Goal: Task Accomplishment & Management: Use online tool/utility

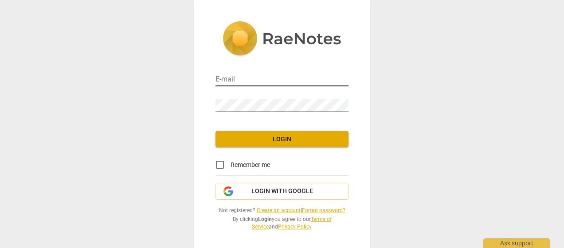
click at [247, 79] on input "email" at bounding box center [281, 80] width 133 height 13
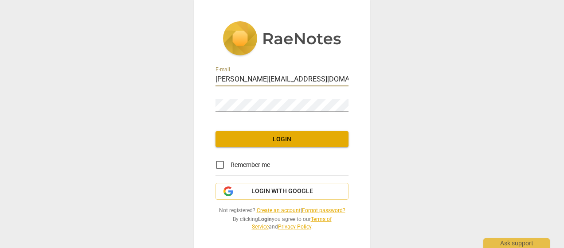
type input "[PERSON_NAME][EMAIL_ADDRESS][DOMAIN_NAME]"
click at [284, 136] on span "Login" at bounding box center [281, 139] width 119 height 9
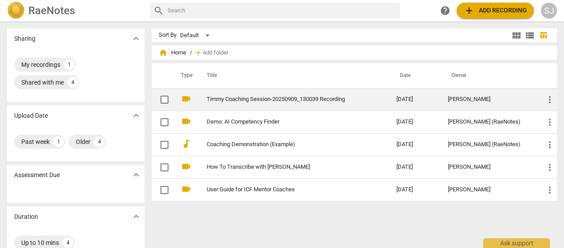
click at [254, 97] on link "Timmy Coaching Session-20250909_130039 Recording" at bounding box center [285, 99] width 158 height 7
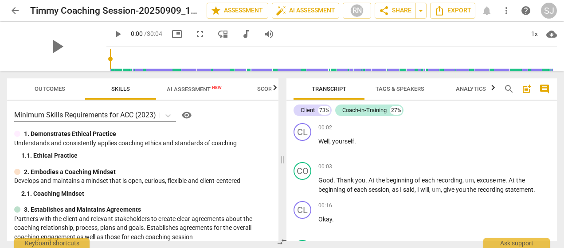
click at [43, 89] on span "Outcomes" at bounding box center [50, 89] width 31 height 7
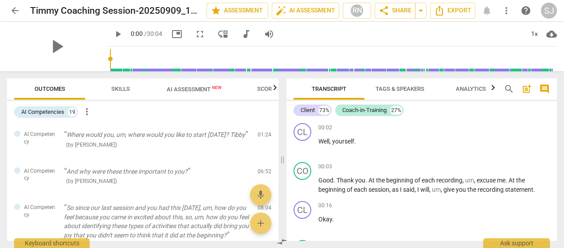
click at [124, 87] on span "Skills" at bounding box center [120, 89] width 19 height 7
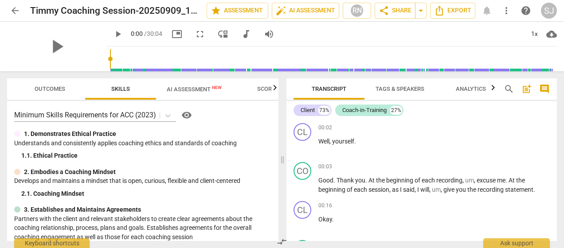
click at [51, 86] on span "Outcomes" at bounding box center [50, 89] width 31 height 7
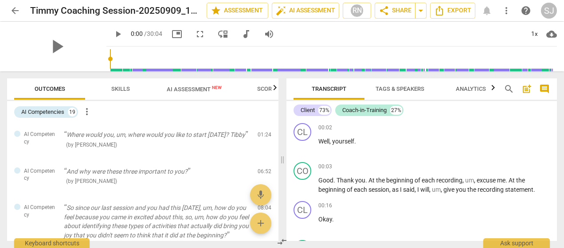
click at [123, 89] on span "Skills" at bounding box center [120, 89] width 19 height 7
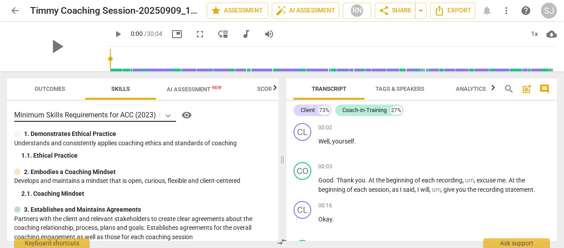
click at [168, 0] on body "arrow_back Timmy Coaching Session-20250909_130039 Recording edit star Assessmen…" at bounding box center [282, 0] width 564 height 0
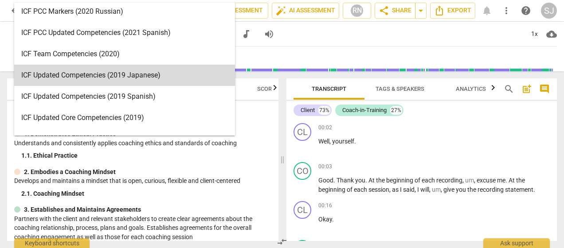
scroll to position [133, 0]
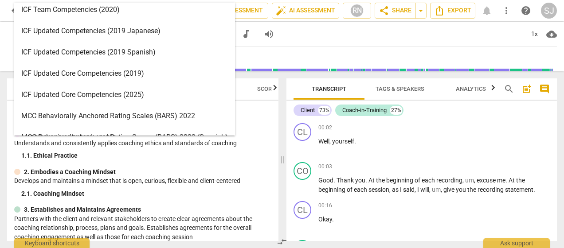
click at [82, 93] on div "ICF Updated Core Competencies (2025)" at bounding box center [124, 94] width 221 height 21
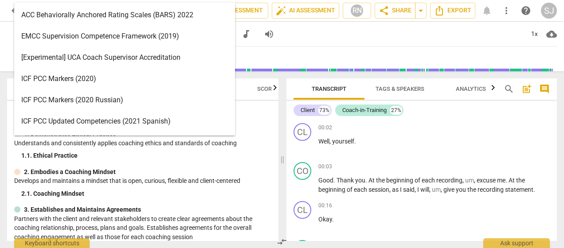
click at [168, 0] on body "arrow_back Timmy Coaching Session-20250909_130039 Recording edit star Assessmen…" at bounding box center [282, 0] width 564 height 0
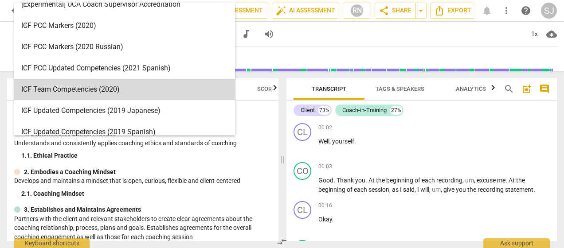
scroll to position [0, 0]
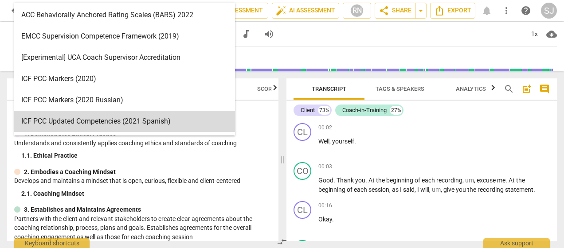
click at [252, 155] on div "1. 1. Ethical Practice" at bounding box center [146, 155] width 250 height 9
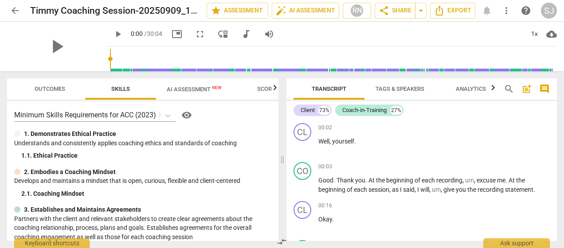
click at [187, 86] on span "AI Assessment New" at bounding box center [194, 89] width 55 height 7
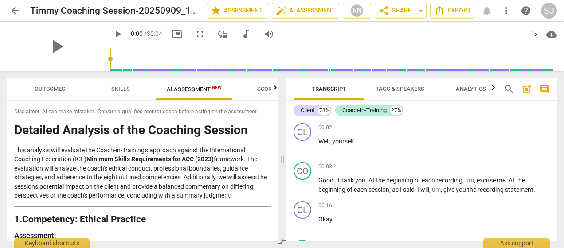
click at [261, 85] on span "Scores" at bounding box center [267, 89] width 43 height 12
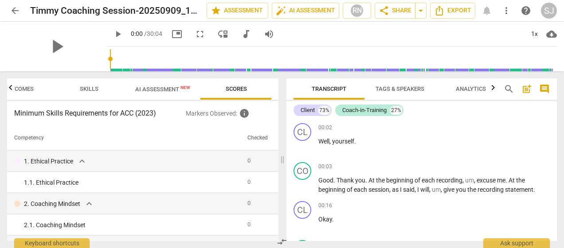
click at [411, 89] on span "Tags & Speakers" at bounding box center [399, 89] width 49 height 7
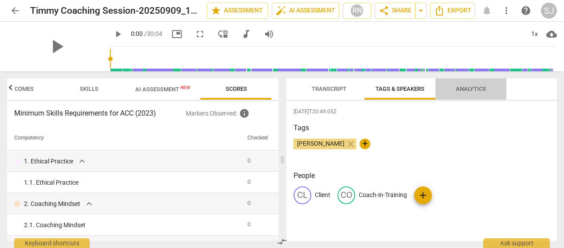
click at [475, 87] on span "Analytics" at bounding box center [471, 89] width 30 height 7
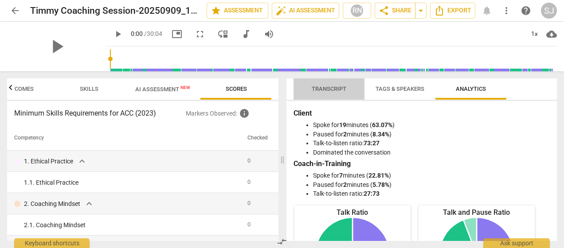
click at [327, 86] on span "Transcript" at bounding box center [328, 89] width 35 height 7
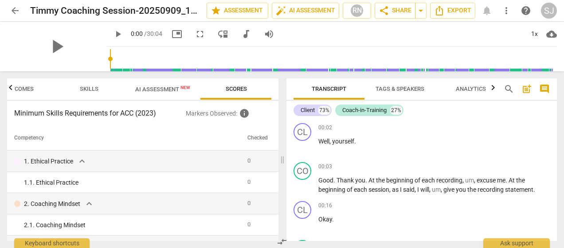
click at [493, 89] on icon "button" at bounding box center [492, 87] width 11 height 11
click at [291, 87] on icon "button" at bounding box center [289, 87] width 11 height 11
click at [88, 87] on span "Skills" at bounding box center [89, 89] width 19 height 7
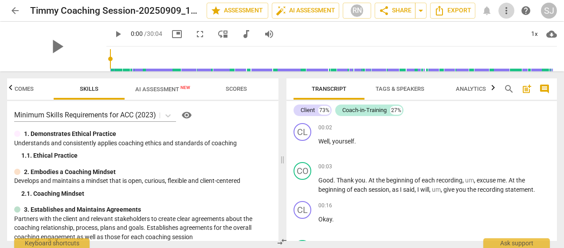
click at [507, 13] on span "more_vert" at bounding box center [506, 10] width 11 height 11
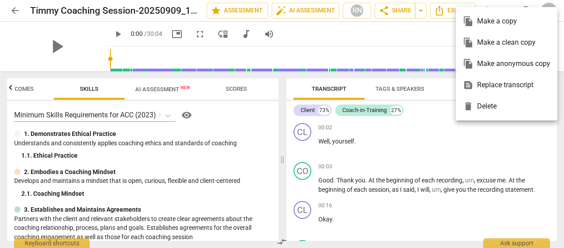
click at [504, 135] on div at bounding box center [282, 124] width 564 height 248
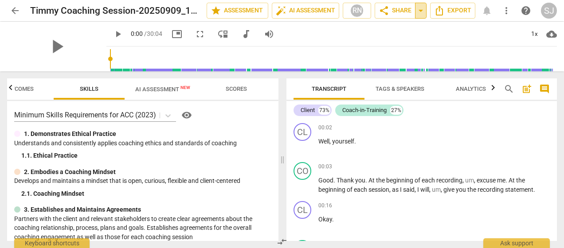
click at [421, 7] on span "arrow_drop_down" at bounding box center [420, 10] width 11 height 11
click at [479, 31] on div "play_arrow 0:00 / 30:04 picture_in_picture fullscreen move_down audiotrack volu…" at bounding box center [331, 34] width 450 height 25
click at [503, 11] on span "more_vert" at bounding box center [506, 10] width 11 height 11
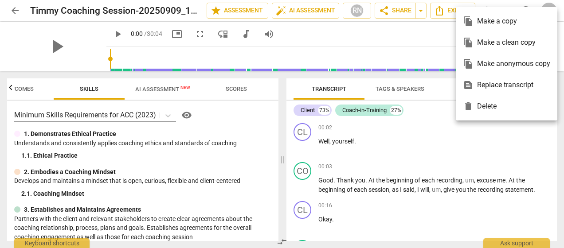
click at [519, 164] on div at bounding box center [282, 124] width 564 height 248
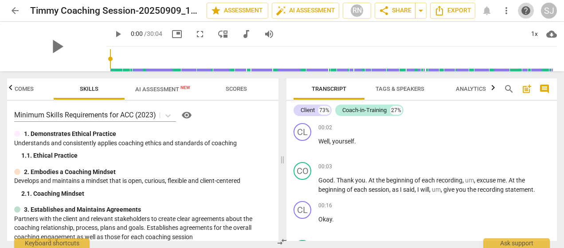
click at [526, 8] on span "help" at bounding box center [525, 10] width 11 height 11
click at [550, 6] on div "SJ" at bounding box center [549, 11] width 16 height 16
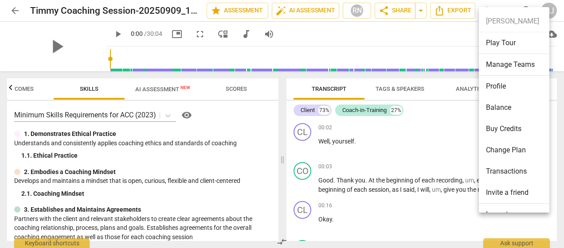
scroll to position [16, 0]
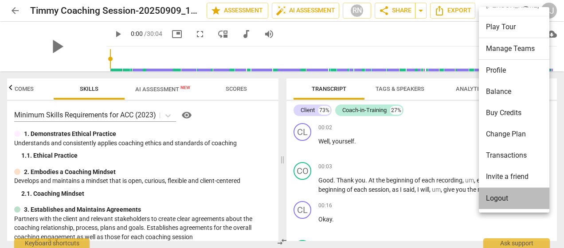
click at [497, 197] on li "Logout" at bounding box center [516, 198] width 74 height 21
